Goal: Use online tool/utility: Utilize a website feature to perform a specific function

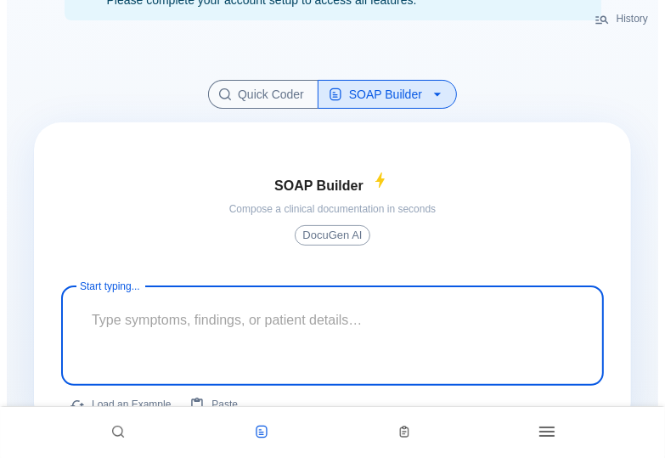
scroll to position [140, 0]
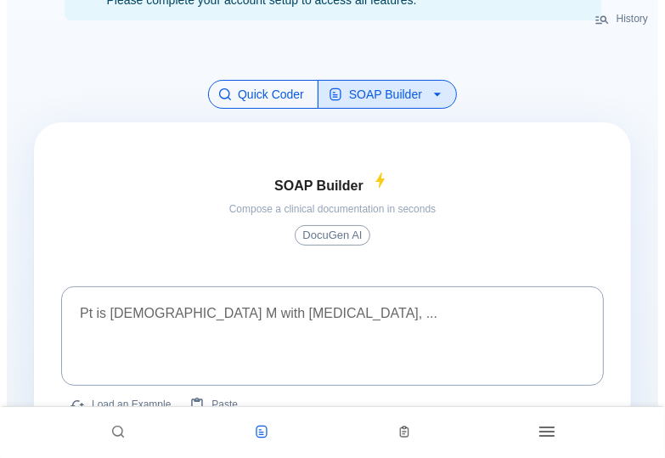
click at [223, 93] on button "Quick Coder" at bounding box center [263, 95] width 110 height 30
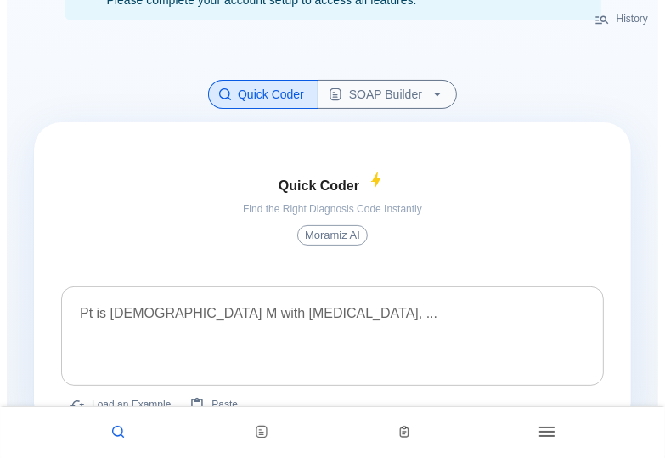
click at [177, 310] on textarea at bounding box center [332, 322] width 519 height 59
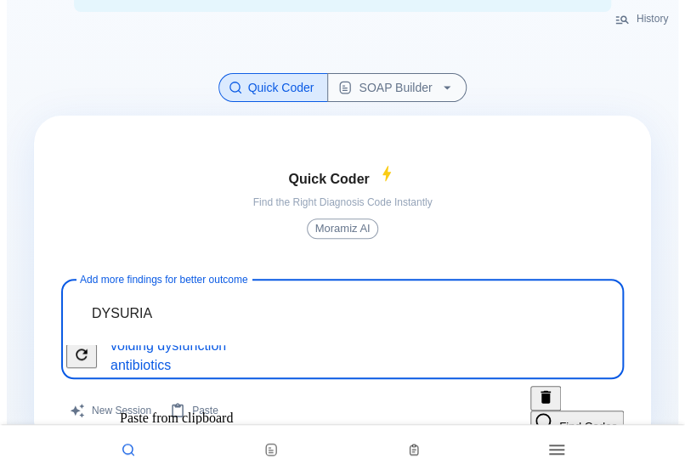
scroll to position [131, 0]
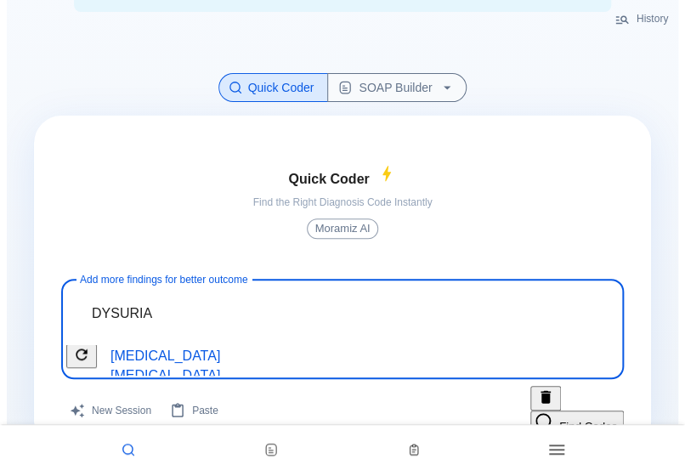
type textarea "DYSURIA"
click at [262, 324] on span "[MEDICAL_DATA] (UTI)" at bounding box center [183, 316] width 158 height 14
click at [147, 274] on span "frequency" at bounding box center [140, 267] width 73 height 14
click at [227, 363] on span "[MEDICAL_DATA]" at bounding box center [165, 355] width 123 height 14
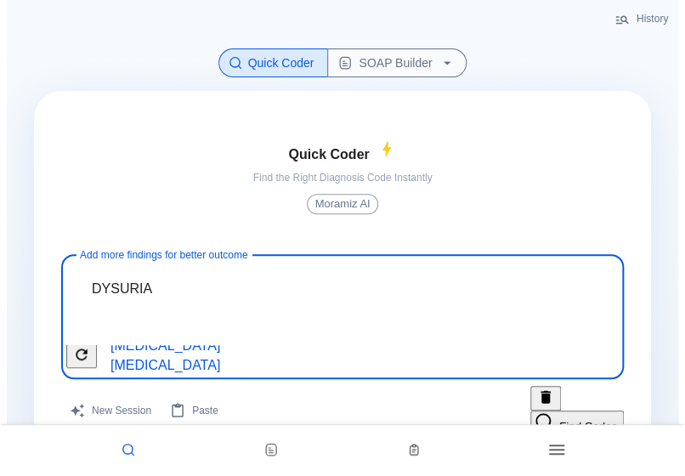
scroll to position [155, 0]
click at [481, 414] on div "Clear" at bounding box center [466, 421] width 30 height 15
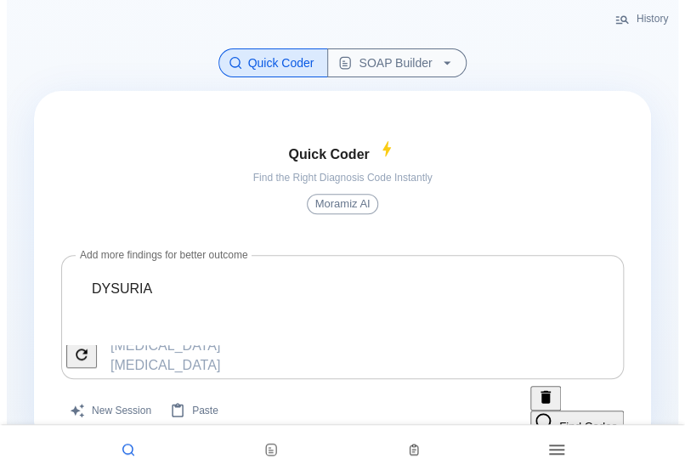
click at [227, 381] on span "[MEDICAL_DATA]" at bounding box center [165, 384] width 123 height 14
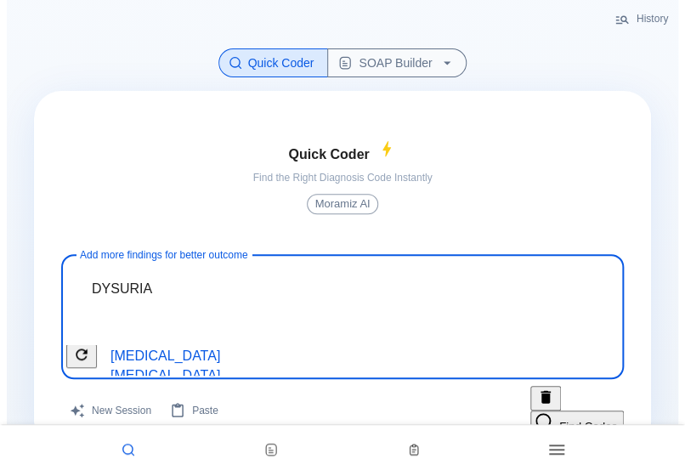
click at [544, 416] on button "Find Codes" at bounding box center [576, 422] width 93 height 25
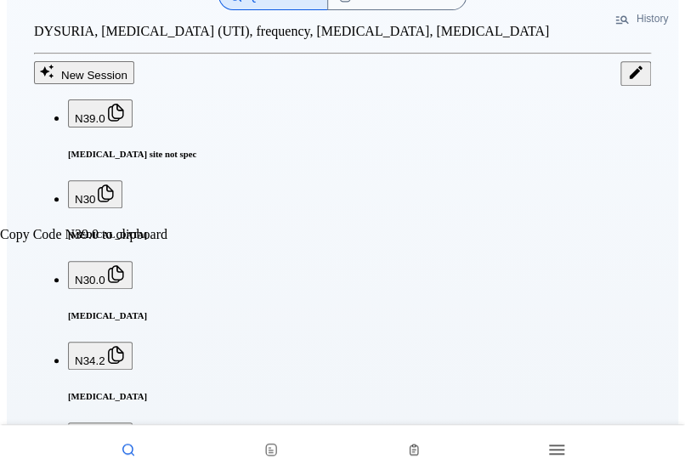
click at [75, 125] on span "N39.0" at bounding box center [90, 118] width 31 height 13
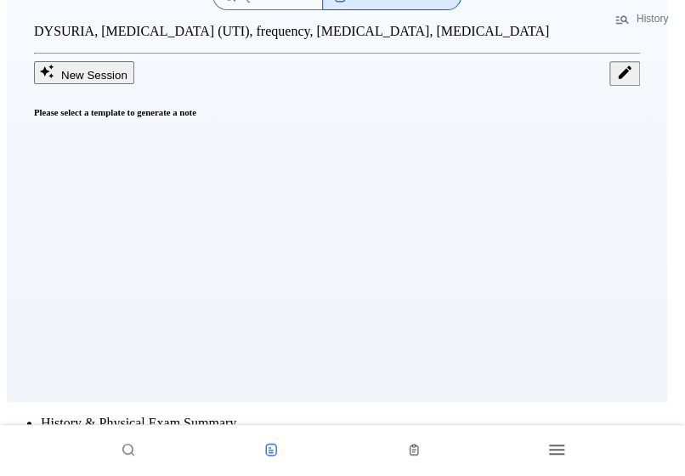
scroll to position [75, 0]
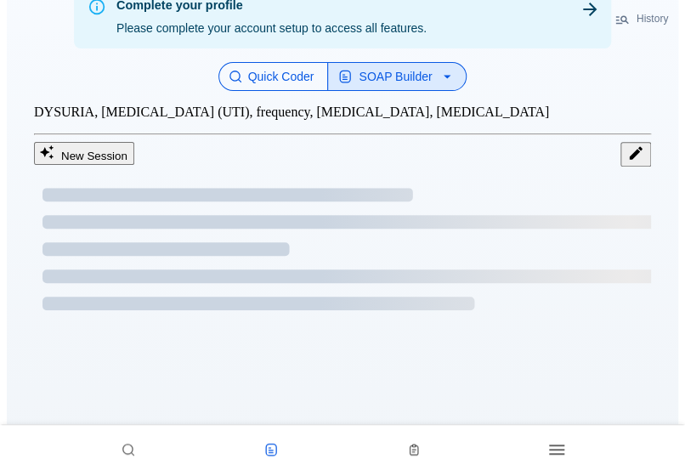
click at [251, 92] on button "Quick Coder" at bounding box center [273, 77] width 110 height 30
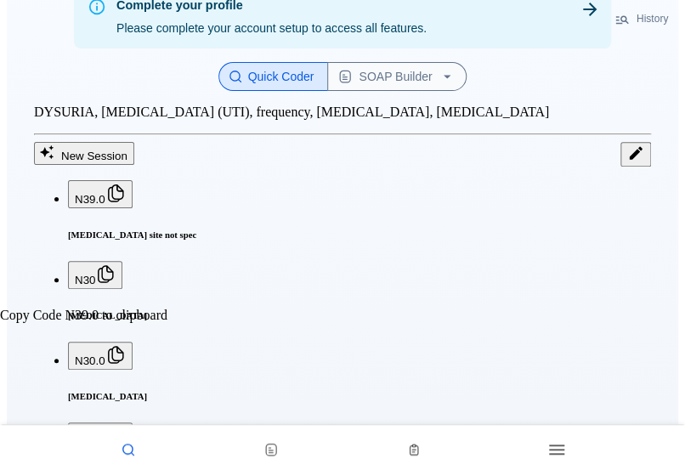
click at [75, 206] on span "N39.0" at bounding box center [90, 199] width 31 height 13
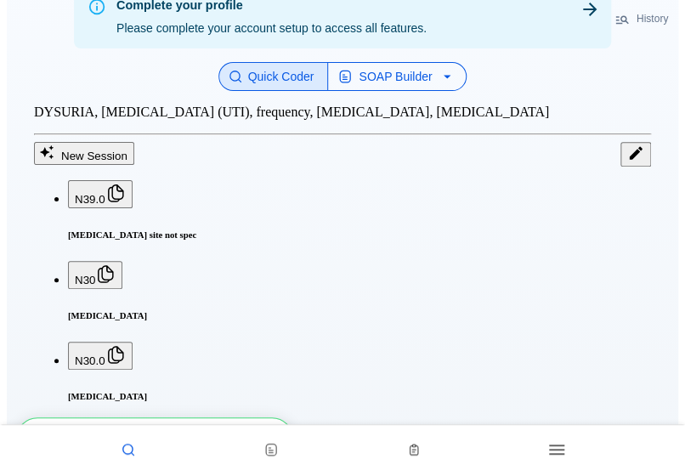
click at [426, 92] on button "SOAP Builder" at bounding box center [396, 77] width 139 height 30
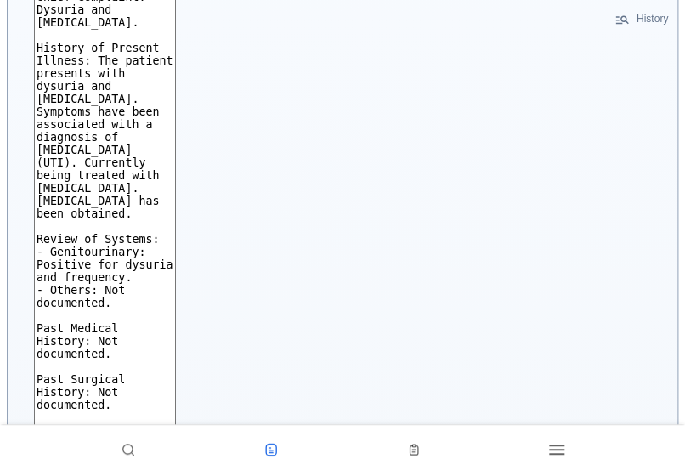
scroll to position [279, 0]
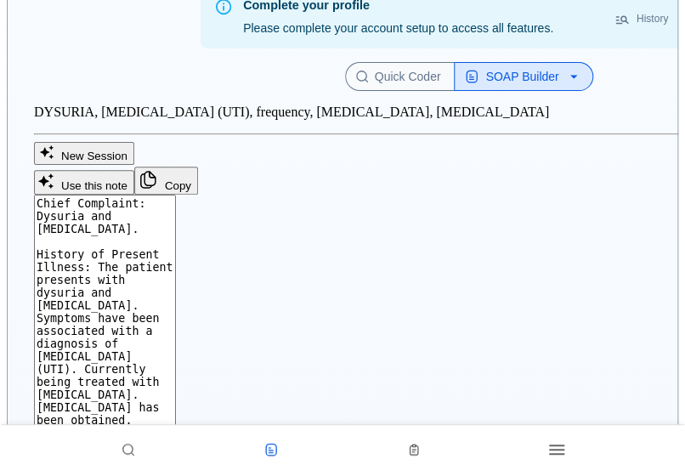
scroll to position [0, 0]
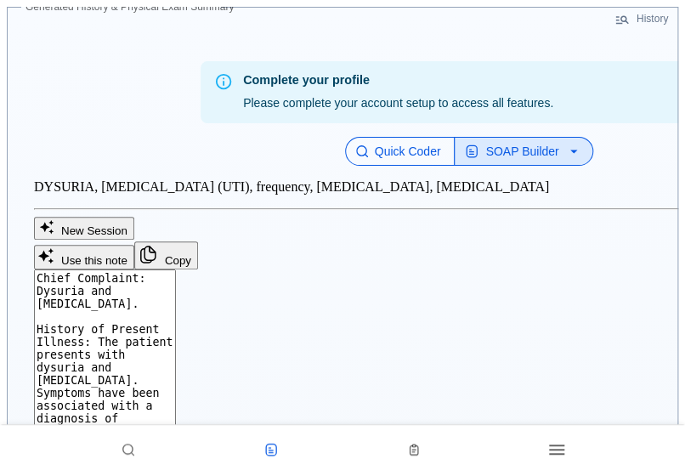
click at [345, 167] on button "Quick Coder" at bounding box center [400, 152] width 110 height 30
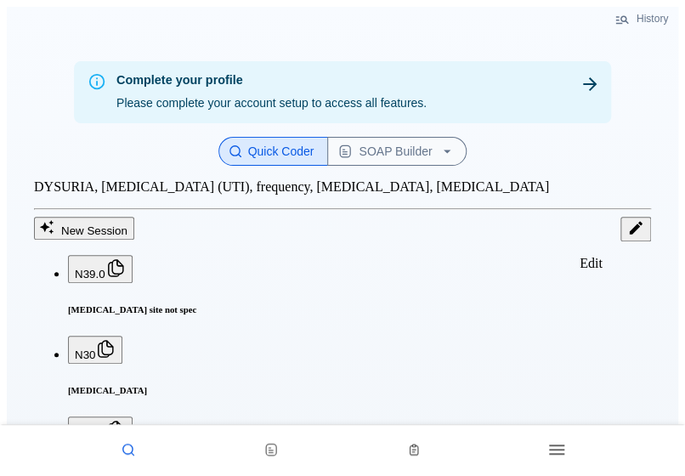
click at [627, 236] on icon "Edit" at bounding box center [635, 227] width 17 height 17
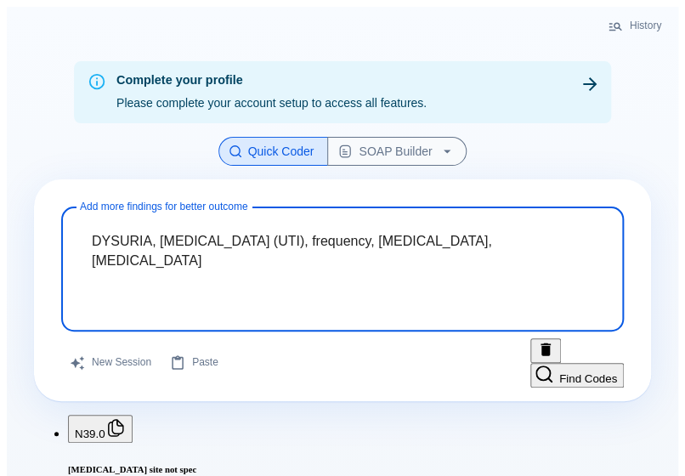
drag, startPoint x: 317, startPoint y: 305, endPoint x: 61, endPoint y: 279, distance: 257.1
click at [61, 279] on div "DYSURIA, [MEDICAL_DATA] (UTI), frequency, [MEDICAL_DATA], [MEDICAL_DATA] x Add …" at bounding box center [342, 268] width 562 height 125
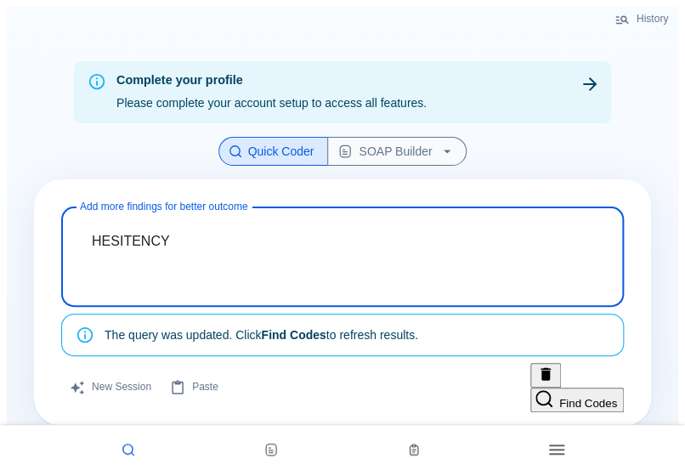
scroll to position [68, 0]
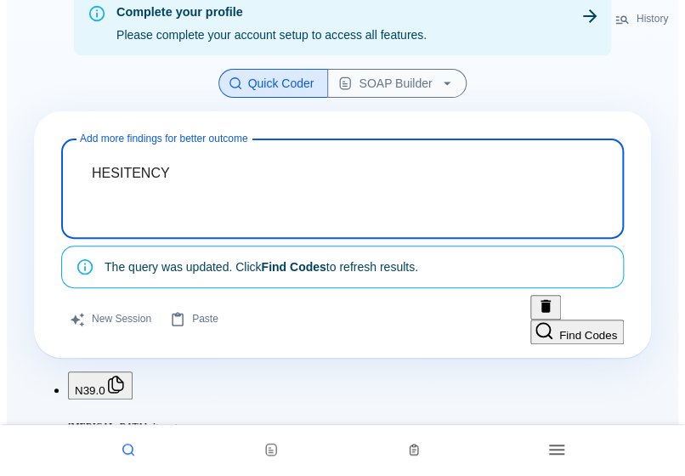
type textarea "HESITENCY"
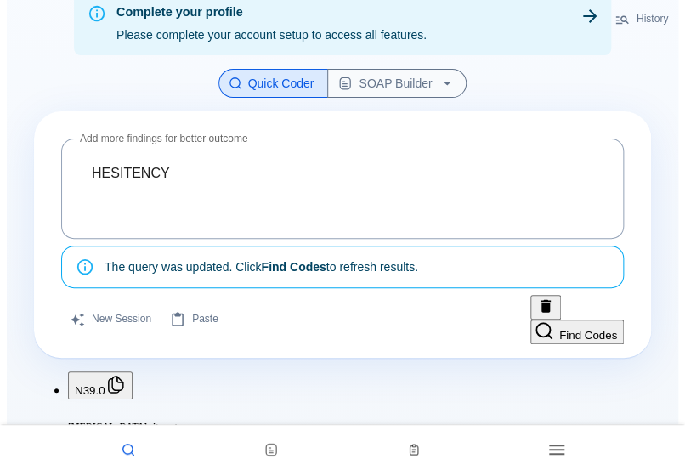
click at [551, 340] on button "Find Codes" at bounding box center [576, 331] width 93 height 25
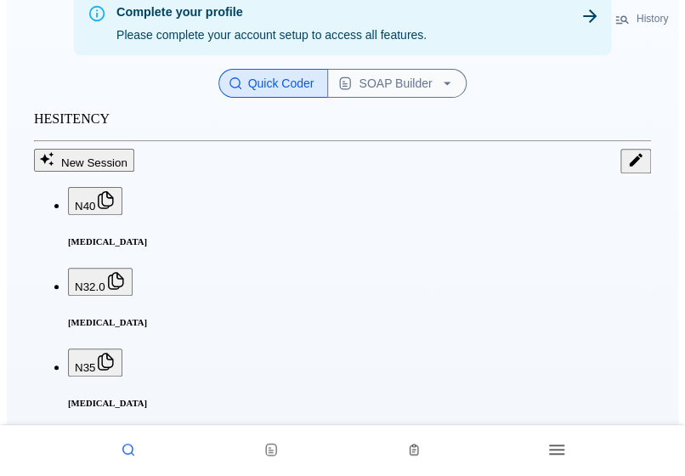
scroll to position [0, 0]
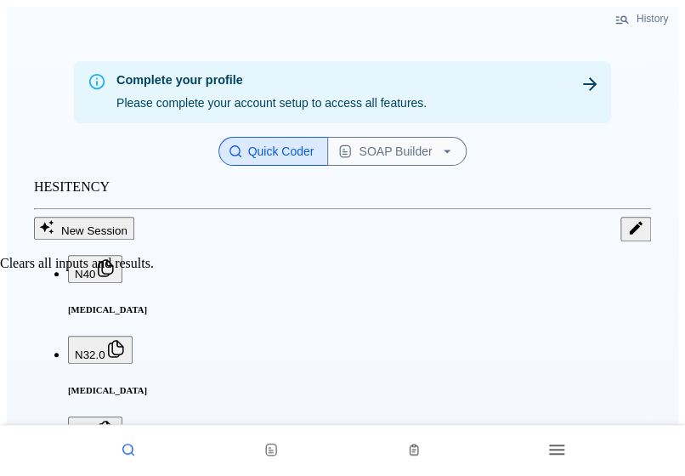
click at [134, 240] on button "New Session" at bounding box center [84, 228] width 100 height 23
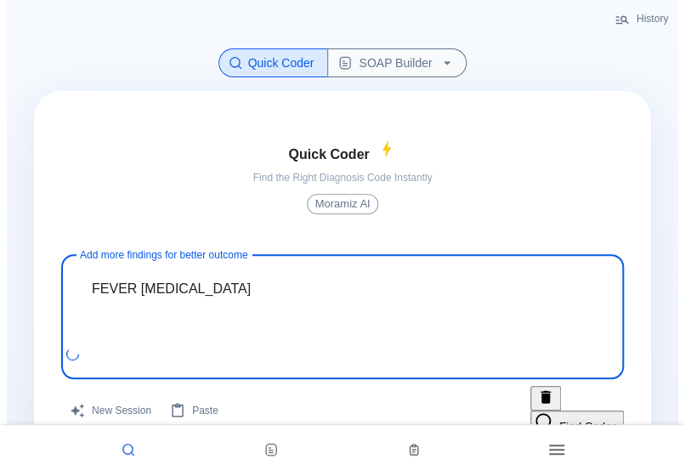
scroll to position [155, 0]
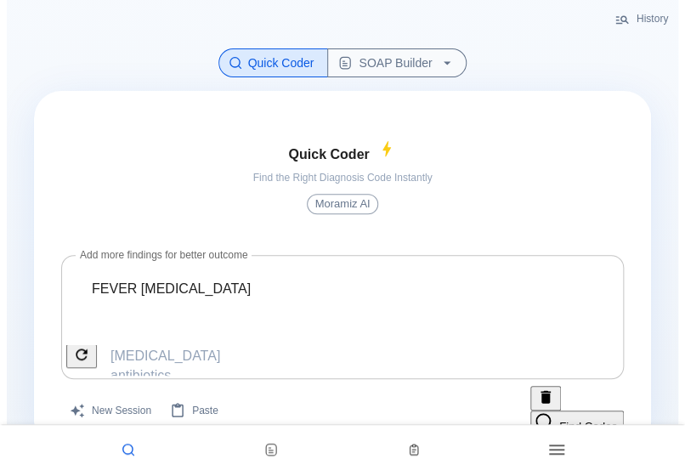
click at [129, 226] on span "dysuria" at bounding box center [133, 219] width 58 height 14
type textarea "FEVER [MEDICAL_DATA] , dysuria"
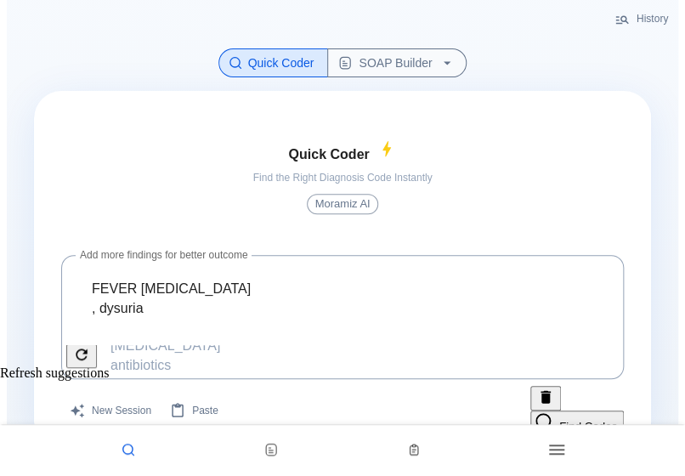
click at [77, 359] on icon "Refresh suggestions" at bounding box center [81, 353] width 11 height 11
click at [575, 412] on button "Find Codes" at bounding box center [576, 422] width 93 height 25
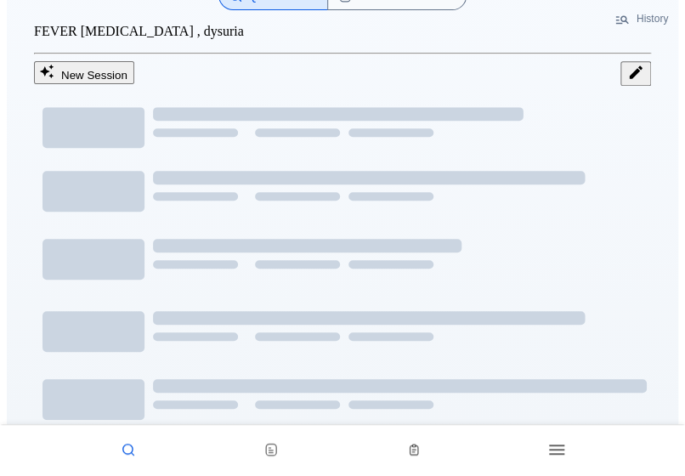
scroll to position [75, 0]
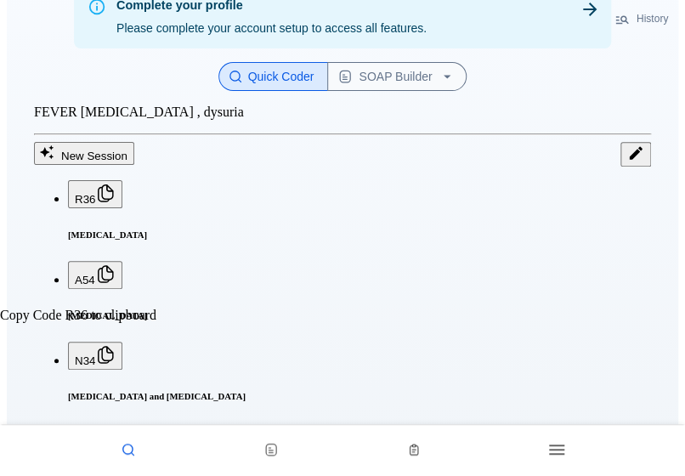
click at [99, 208] on button "R36" at bounding box center [95, 194] width 54 height 28
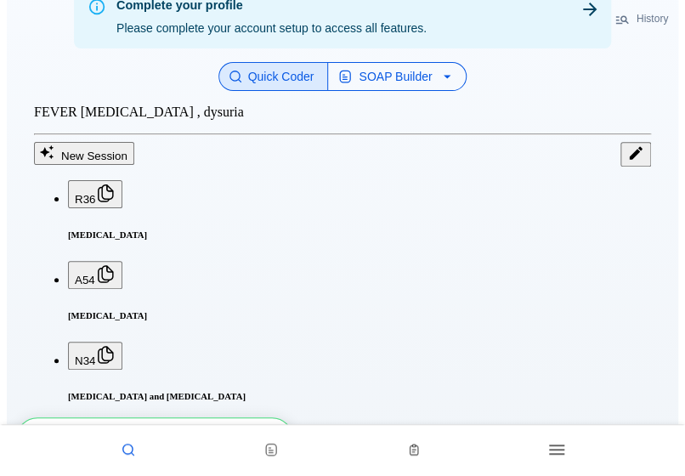
click at [414, 92] on button "SOAP Builder" at bounding box center [396, 77] width 139 height 30
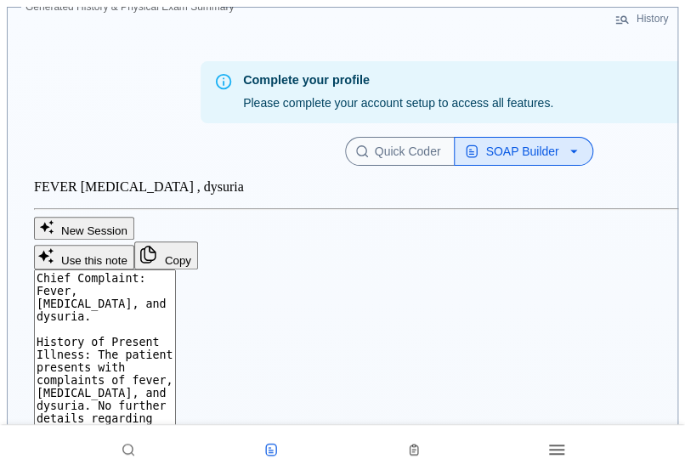
click at [565, 160] on icon "button" at bounding box center [573, 151] width 17 height 17
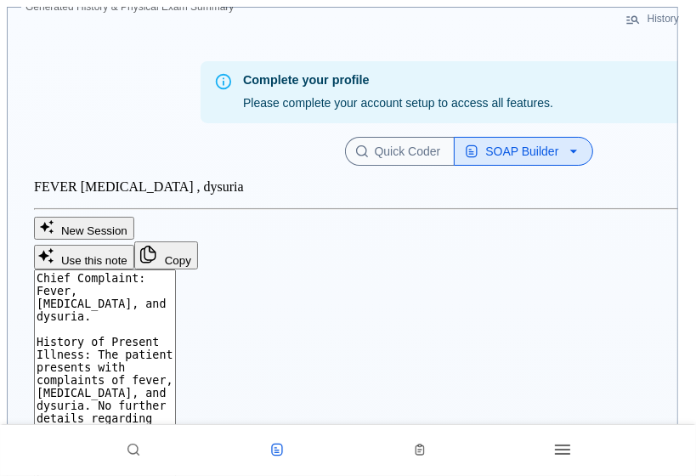
drag, startPoint x: 594, startPoint y: 48, endPoint x: 593, endPoint y: 20, distance: 27.2
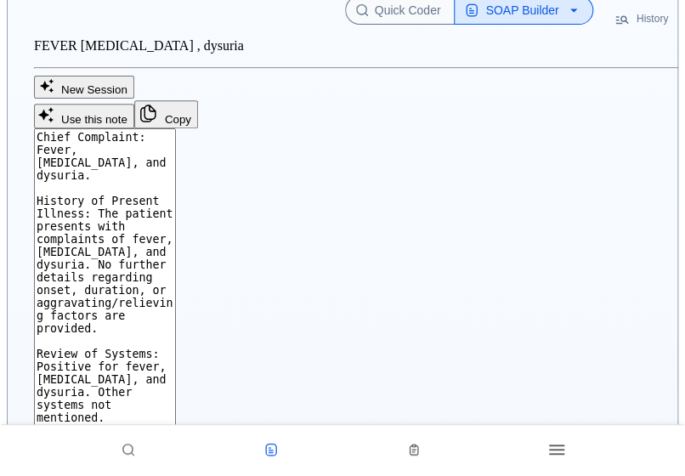
scroll to position [136, 0]
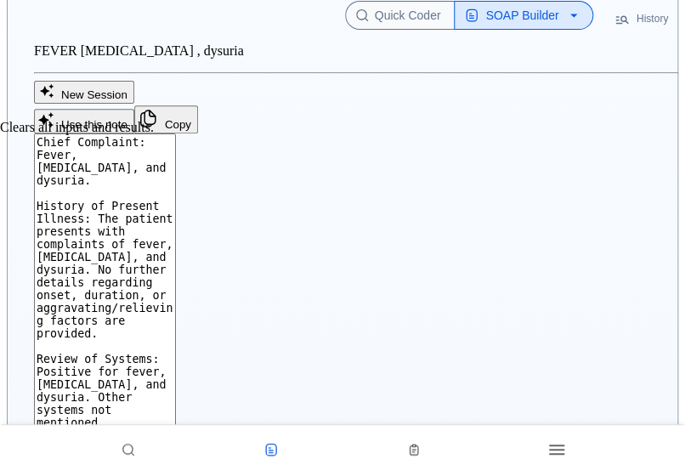
click at [134, 104] on button "New Session" at bounding box center [84, 92] width 100 height 23
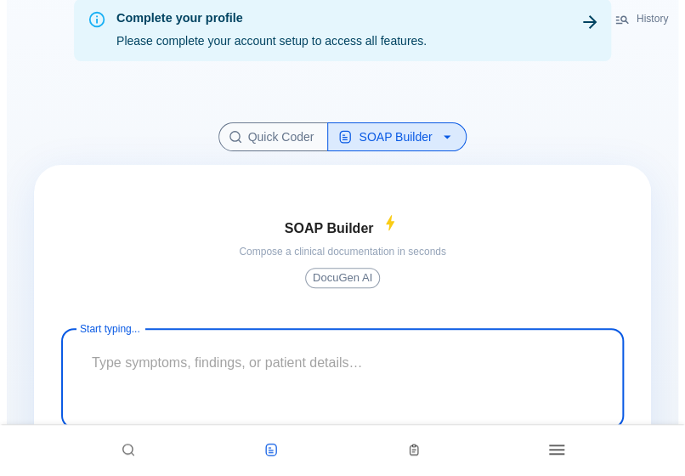
scroll to position [0, 0]
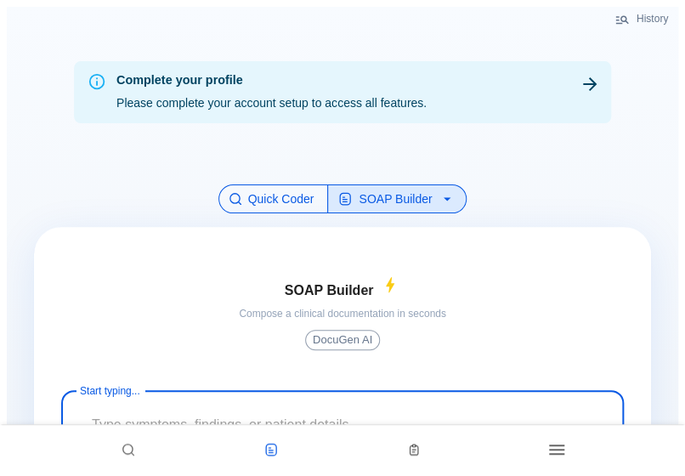
click at [296, 214] on button "Quick Coder" at bounding box center [273, 199] width 110 height 30
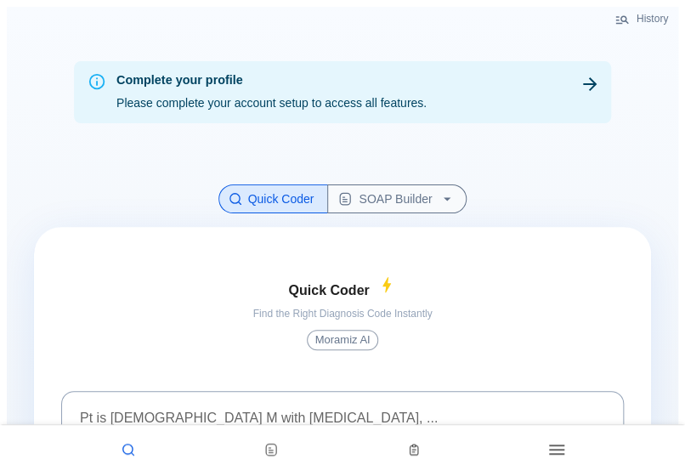
scroll to position [124, 0]
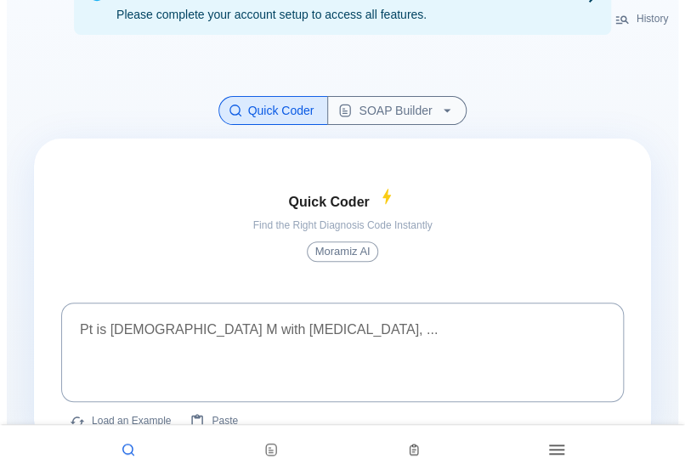
click at [554, 449] on icon "button" at bounding box center [556, 449] width 15 height 10
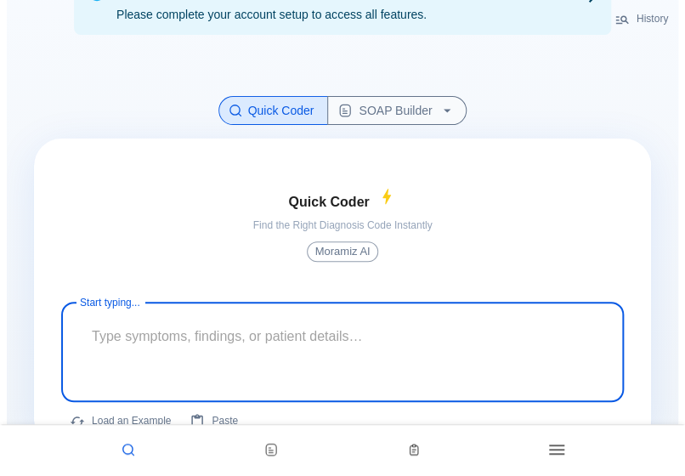
click at [268, 330] on textarea at bounding box center [342, 338] width 539 height 59
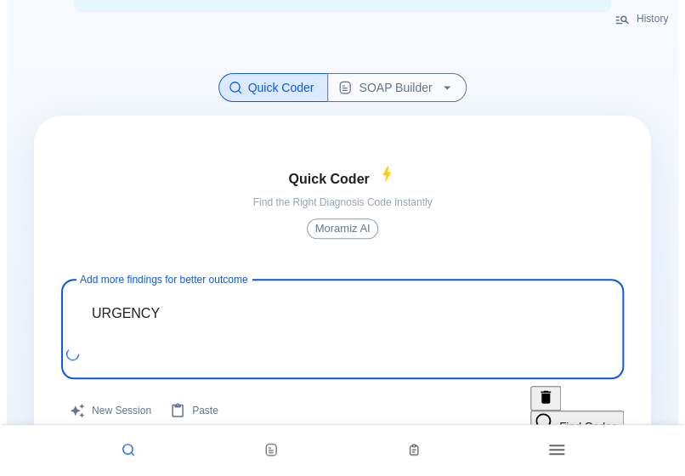
scroll to position [131, 0]
type textarea "U"
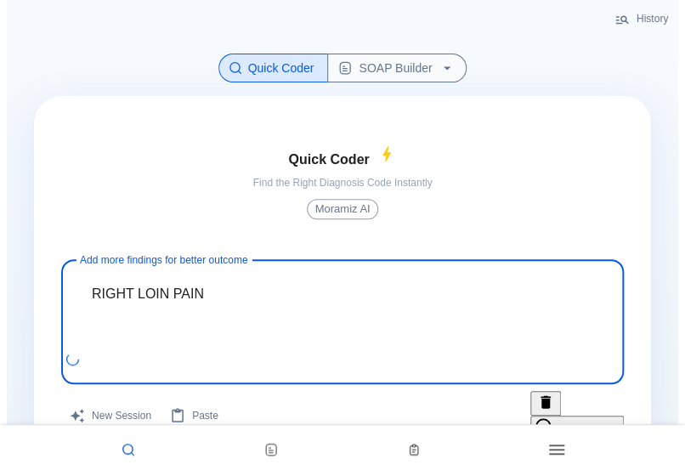
scroll to position [155, 0]
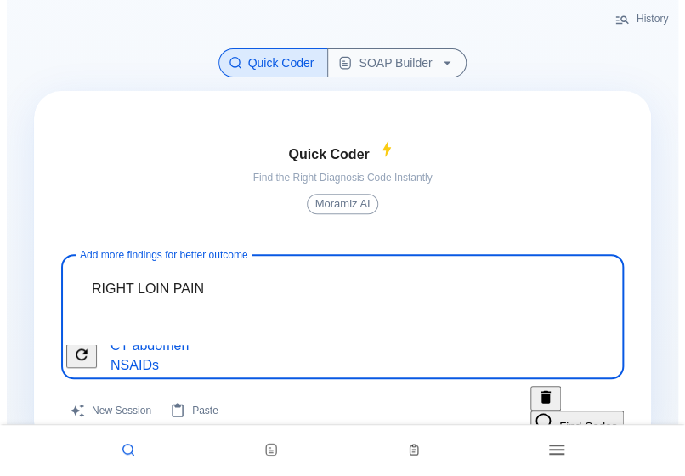
type textarea "RIGHT LOIN PAIN"
click at [556, 452] on icon "button" at bounding box center [556, 449] width 20 height 20
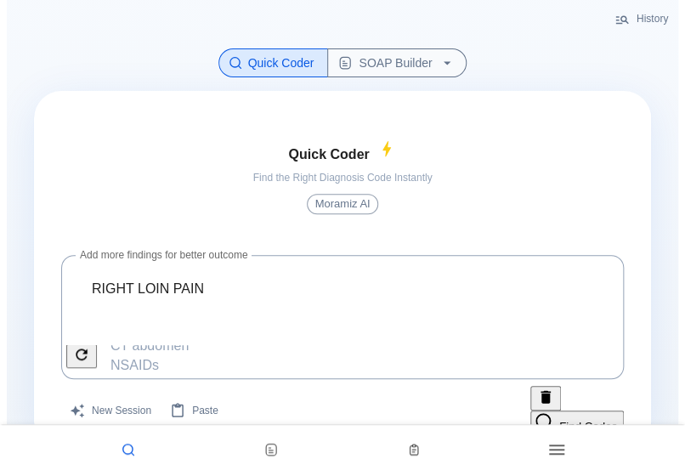
click at [560, 417] on button "Find Codes" at bounding box center [576, 422] width 93 height 25
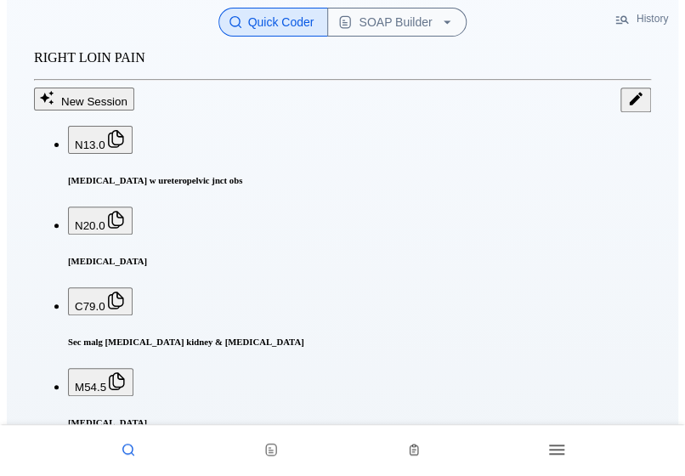
scroll to position [117, 0]
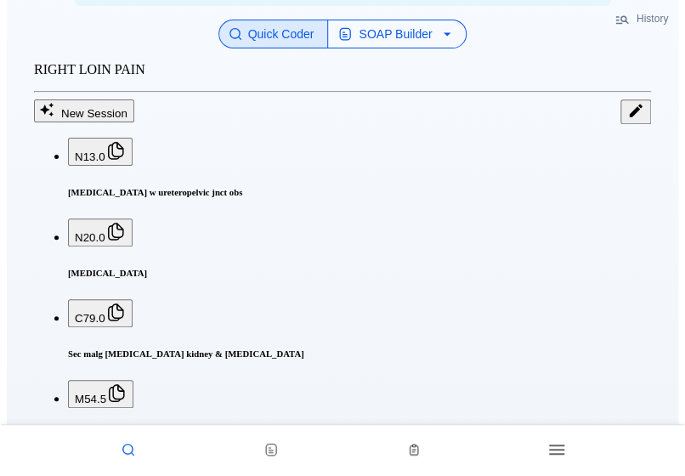
click at [455, 42] on icon "button" at bounding box center [446, 33] width 17 height 17
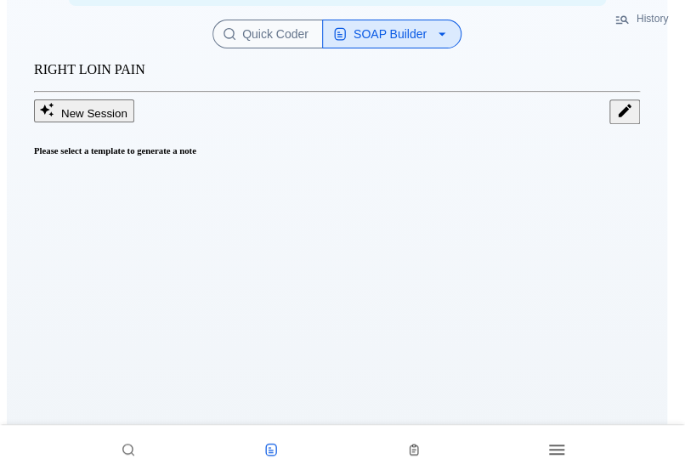
scroll to position [75, 0]
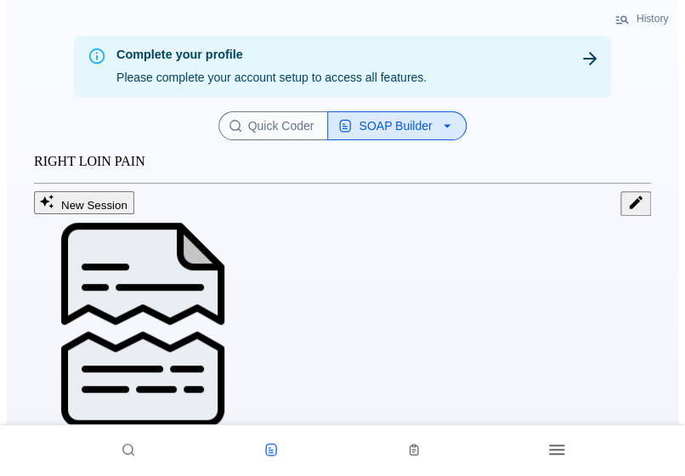
scroll to position [0, 0]
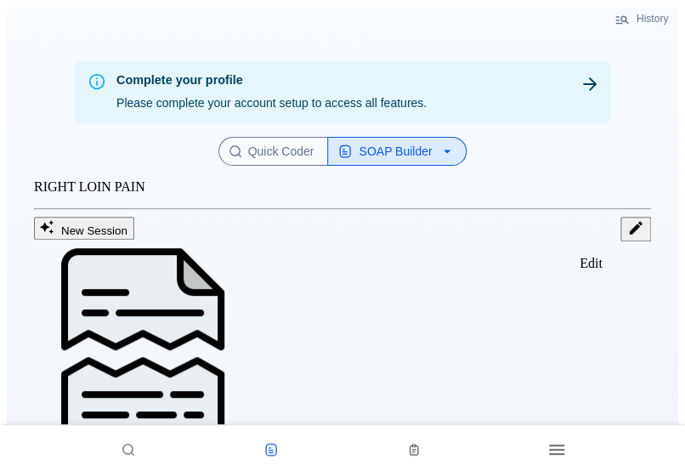
click at [630, 234] on icon "Edit" at bounding box center [636, 228] width 13 height 13
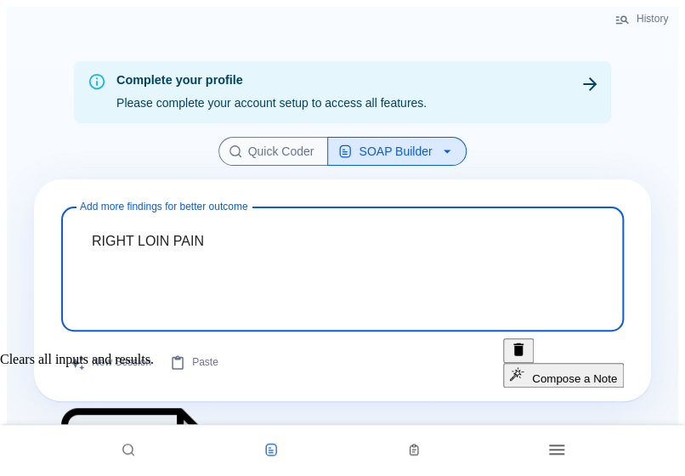
click at [126, 386] on button "New Session" at bounding box center [111, 362] width 100 height 49
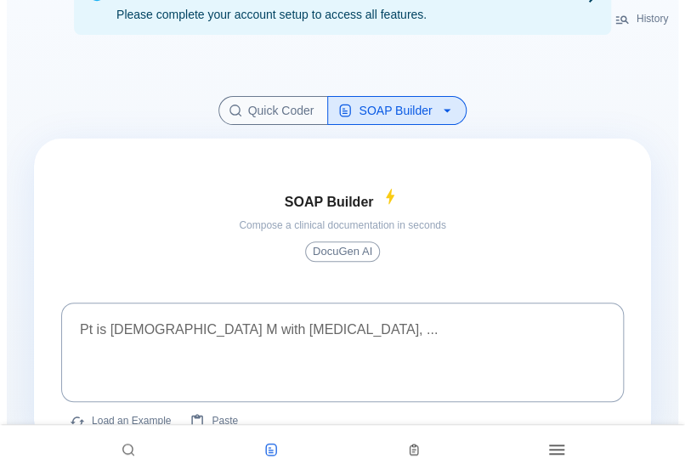
scroll to position [124, 0]
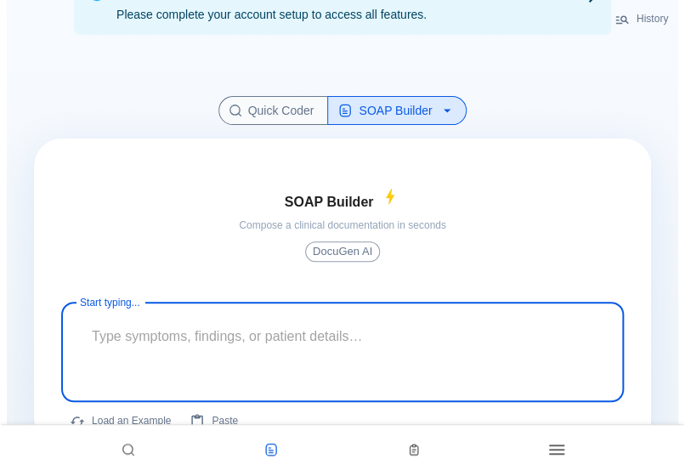
click at [331, 333] on textarea at bounding box center [342, 338] width 539 height 59
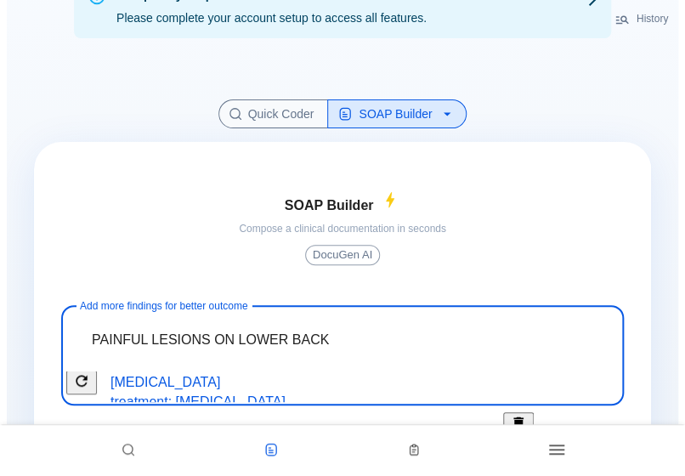
scroll to position [131, 0]
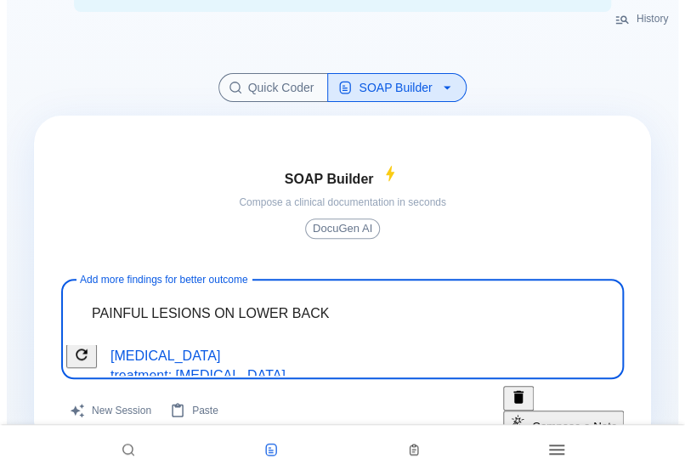
type textarea "PAINFUL LESIONS ON LOWER BACK"
click at [547, 419] on button "Compose a Note" at bounding box center [563, 422] width 121 height 25
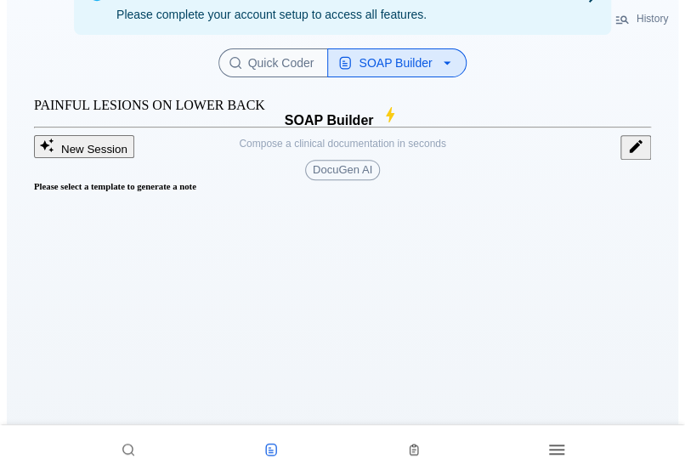
scroll to position [75, 0]
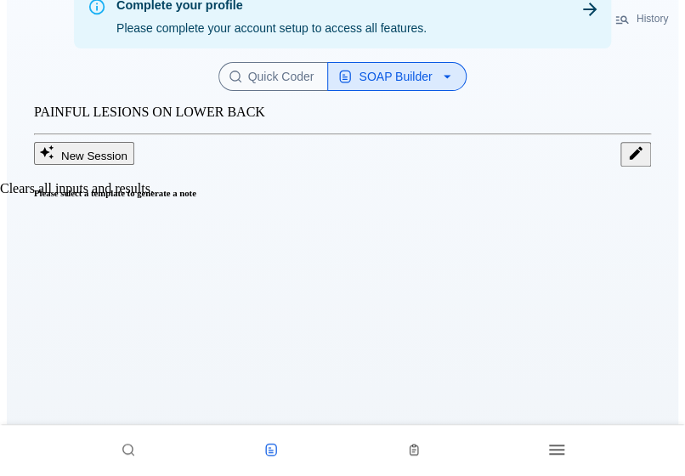
click at [133, 165] on button "New Session" at bounding box center [84, 153] width 100 height 23
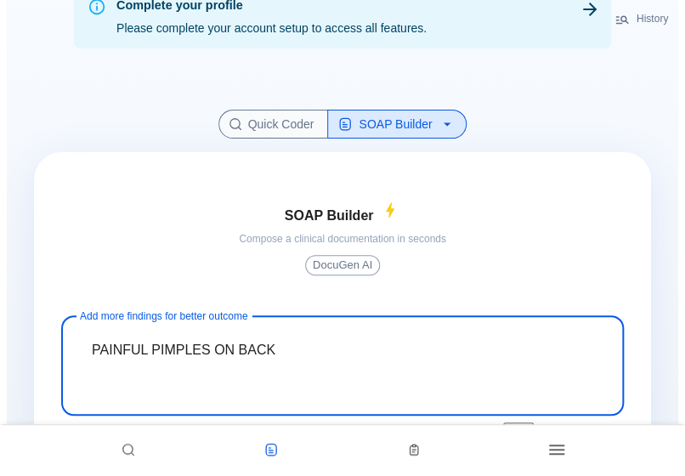
scroll to position [131, 0]
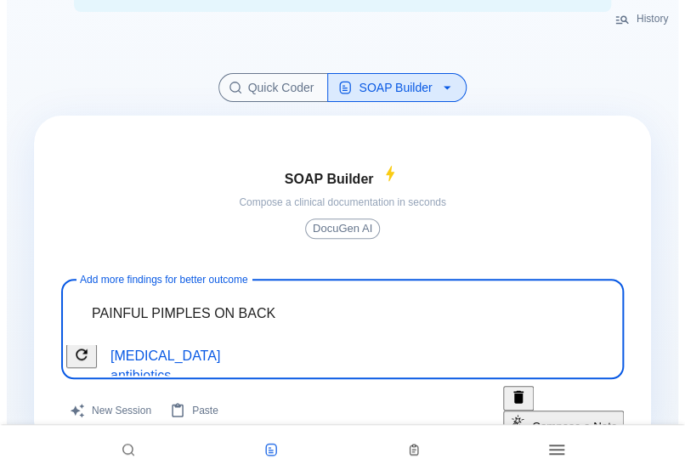
type textarea "PAINFUL PIMPLES ON BACK"
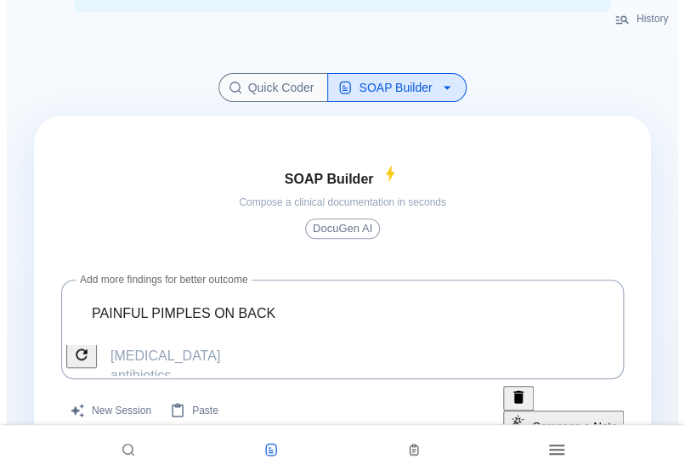
click at [272, 445] on icon at bounding box center [271, 450] width 14 height 14
click at [414, 446] on icon at bounding box center [413, 444] width 4 height 3
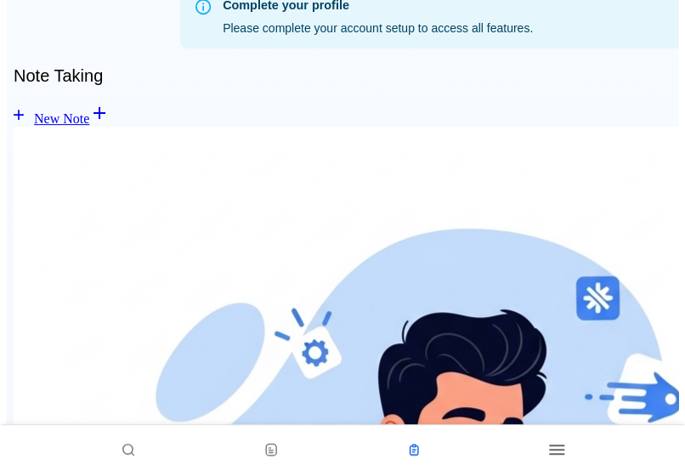
click at [272, 446] on icon at bounding box center [271, 450] width 14 height 14
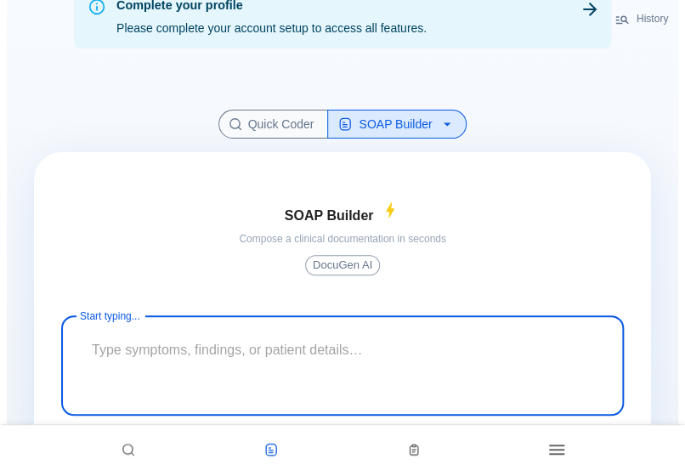
scroll to position [124, 0]
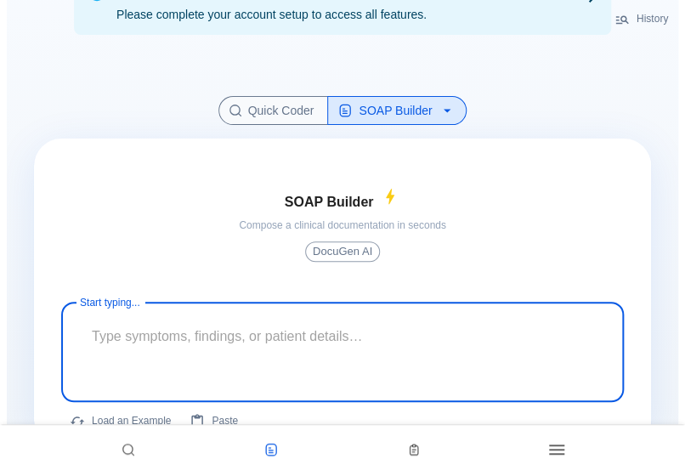
click at [223, 344] on textarea at bounding box center [342, 338] width 539 height 59
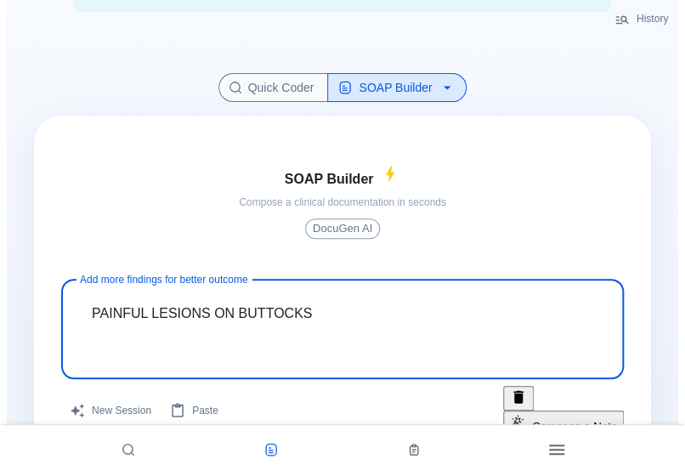
scroll to position [131, 0]
type textarea "PAINFUL LESIONS ON BUTTOCKS"
click at [455, 92] on icon "button" at bounding box center [446, 87] width 17 height 17
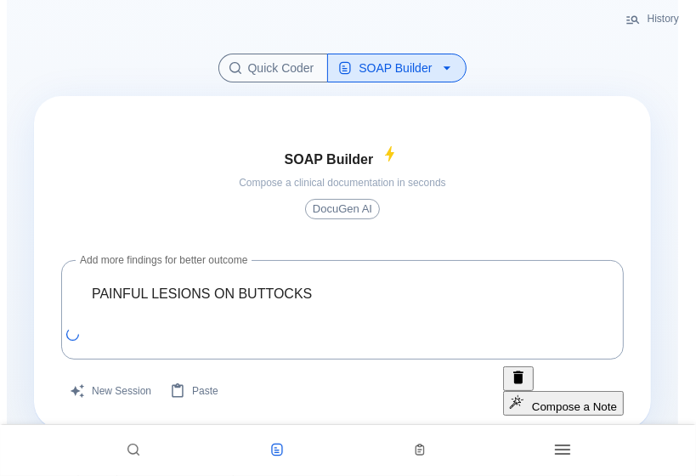
click at [236, 457] on span "History & Physical Exam Summary" at bounding box center [138, 470] width 195 height 14
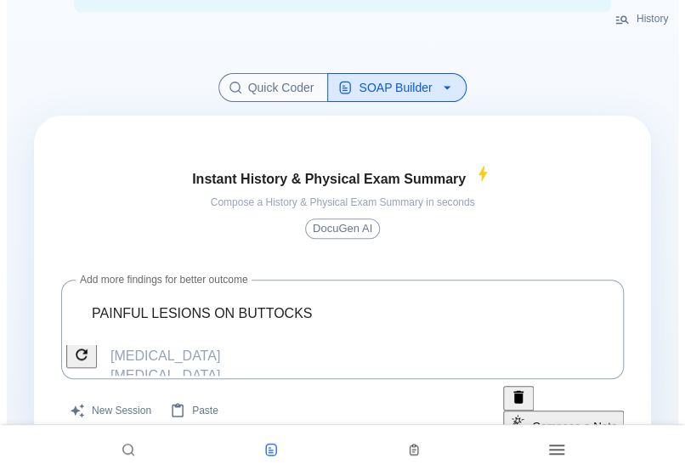
click at [459, 92] on button "SOAP Builder" at bounding box center [396, 88] width 139 height 30
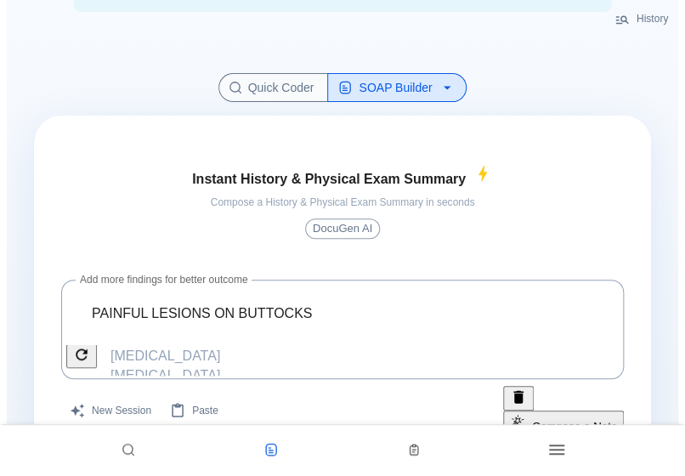
click at [558, 418] on button "Compose a Note" at bounding box center [563, 422] width 121 height 25
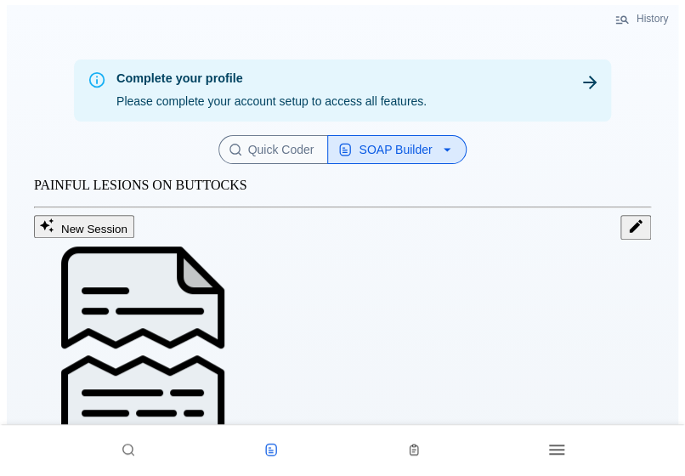
scroll to position [0, 0]
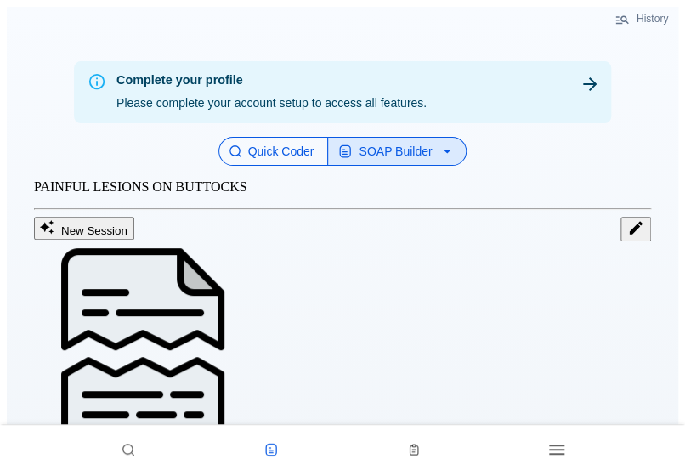
click at [248, 167] on button "Quick Coder" at bounding box center [273, 152] width 110 height 30
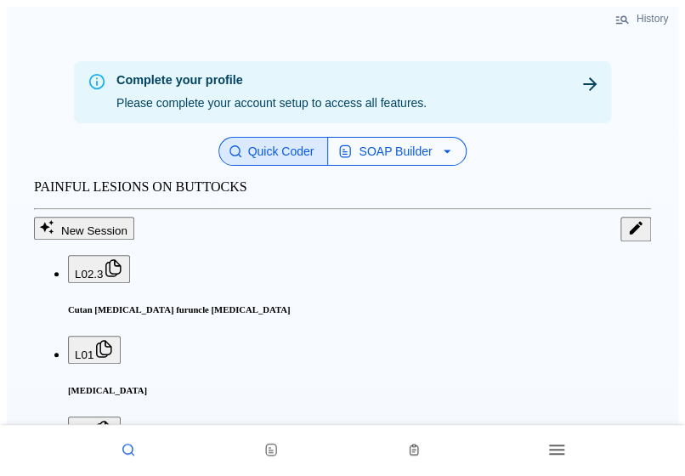
click at [460, 167] on button "SOAP Builder" at bounding box center [396, 152] width 139 height 30
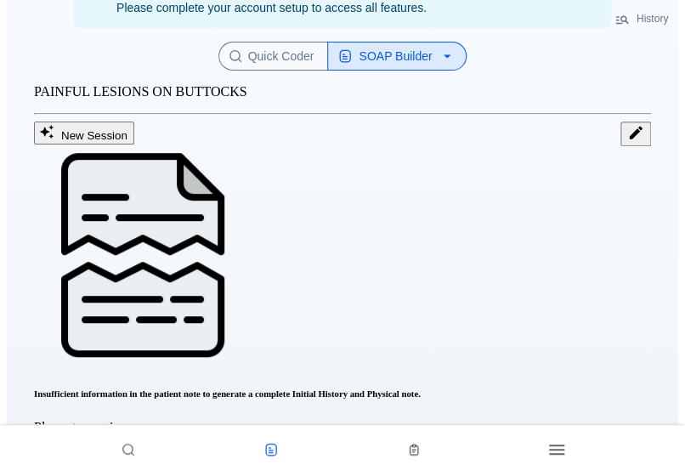
scroll to position [136, 0]
click at [242, 245] on div "Insufficient information in the patient note to generate a complete Initial His…" at bounding box center [342, 290] width 617 height 289
click at [288, 99] on p "PAINFUL LESIONS ON BUTTOCKS" at bounding box center [342, 91] width 617 height 15
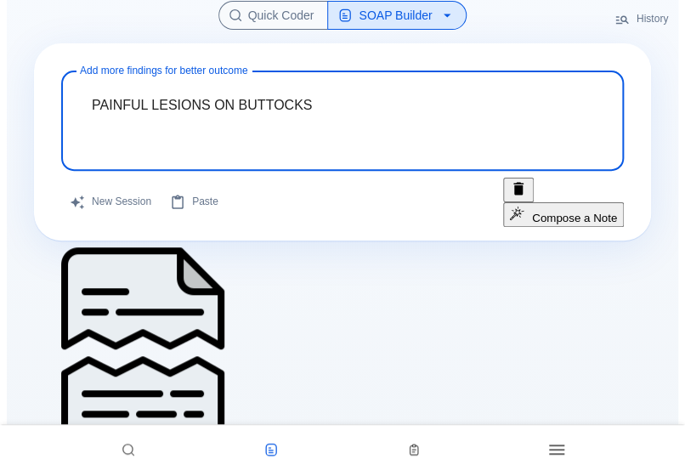
click at [347, 136] on textarea "PAINFUL LESIONS ON BUTTOCKS" at bounding box center [342, 107] width 539 height 59
click at [139, 221] on button "New Session" at bounding box center [111, 202] width 100 height 49
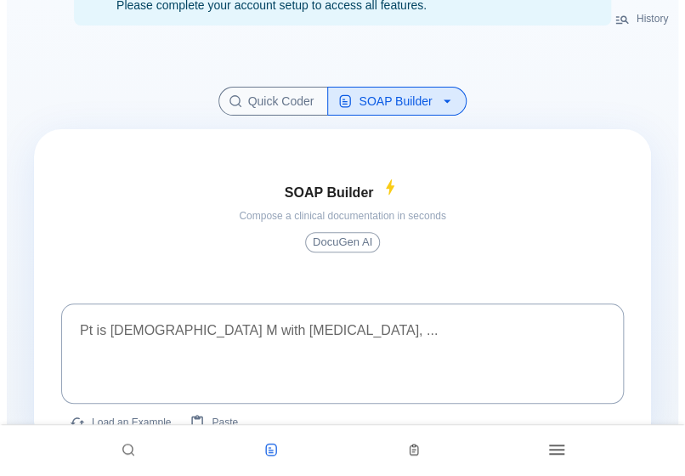
scroll to position [75, 0]
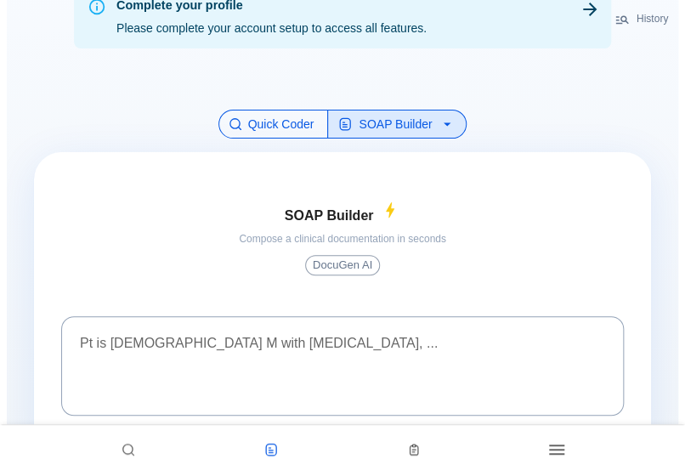
click at [283, 139] on button "Quick Coder" at bounding box center [273, 125] width 110 height 30
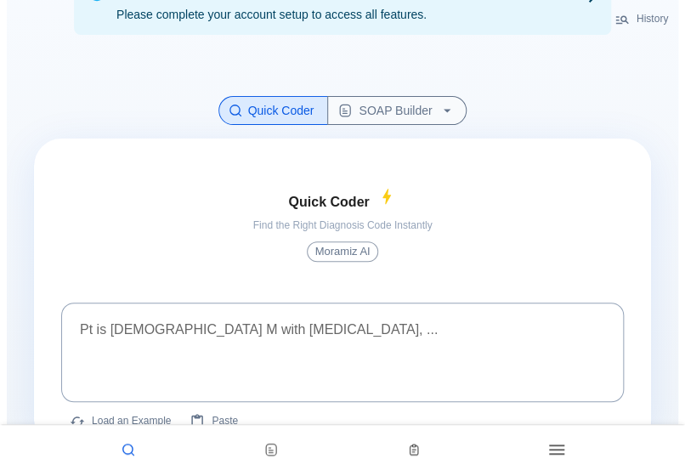
scroll to position [124, 0]
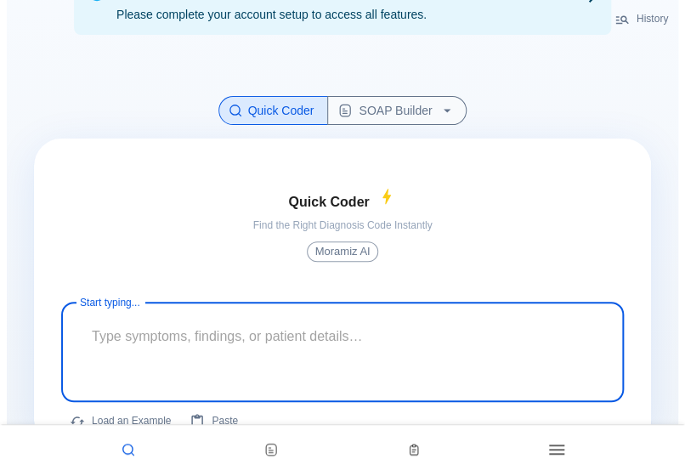
click at [247, 340] on textarea at bounding box center [342, 338] width 539 height 59
